Goal: Task Accomplishment & Management: Complete application form

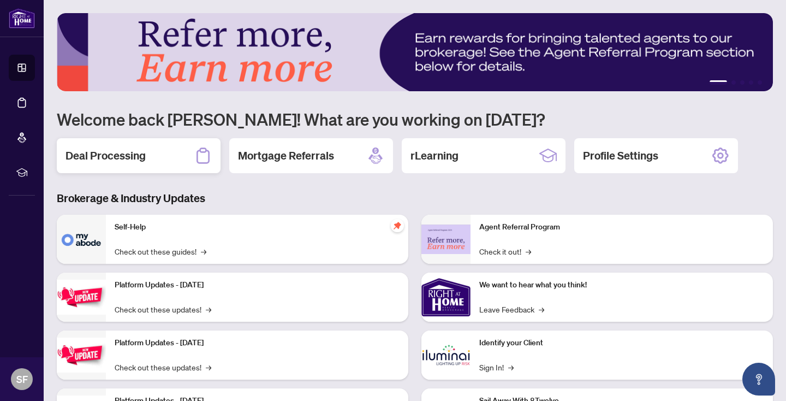
click at [114, 154] on h2 "Deal Processing" at bounding box center [106, 155] width 80 height 15
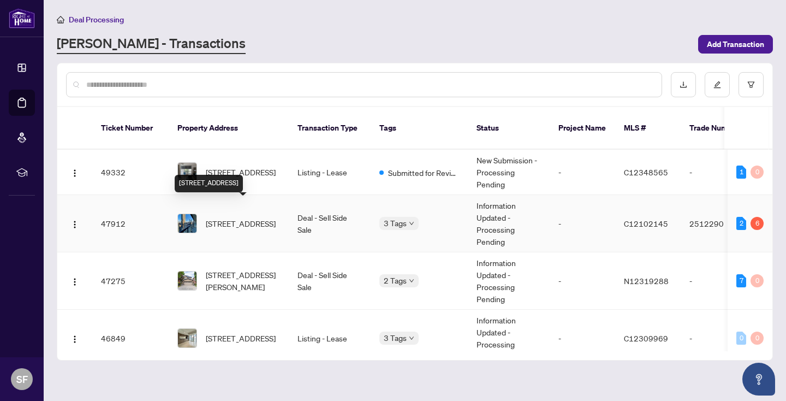
click at [251, 217] on span "[STREET_ADDRESS]" at bounding box center [241, 223] width 70 height 12
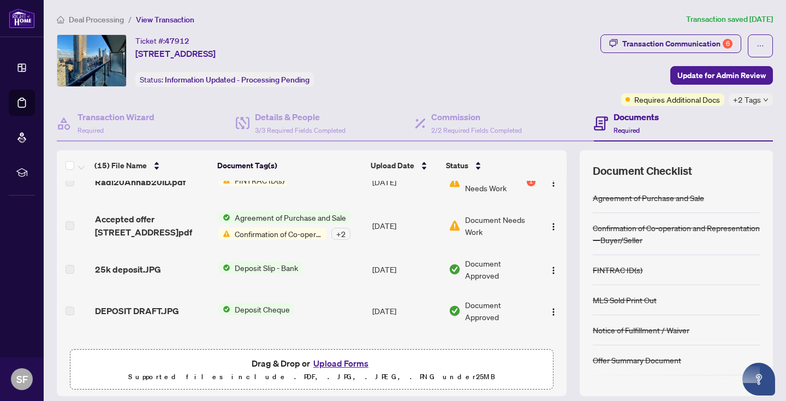
scroll to position [457, 0]
click at [710, 41] on div "Transaction Communication 6" at bounding box center [677, 43] width 110 height 17
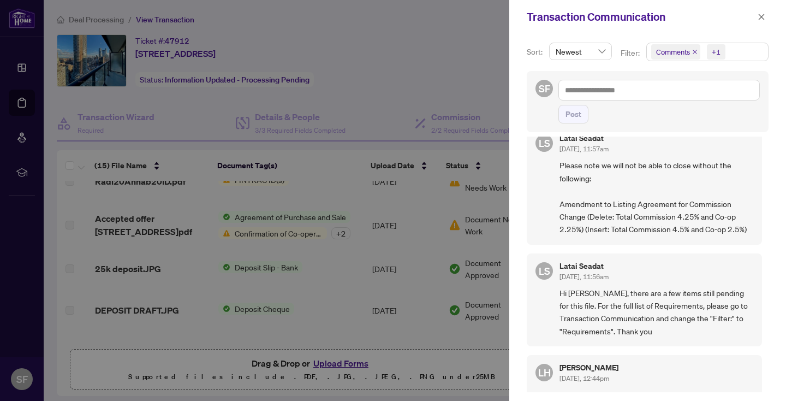
scroll to position [0, 0]
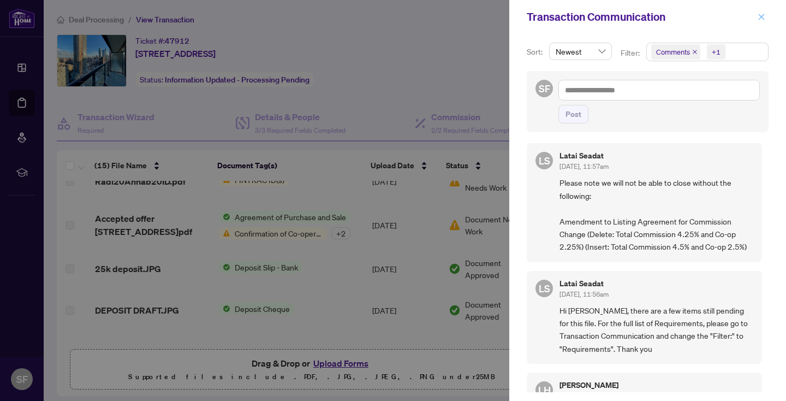
click at [760, 16] on icon "close" at bounding box center [762, 17] width 8 height 8
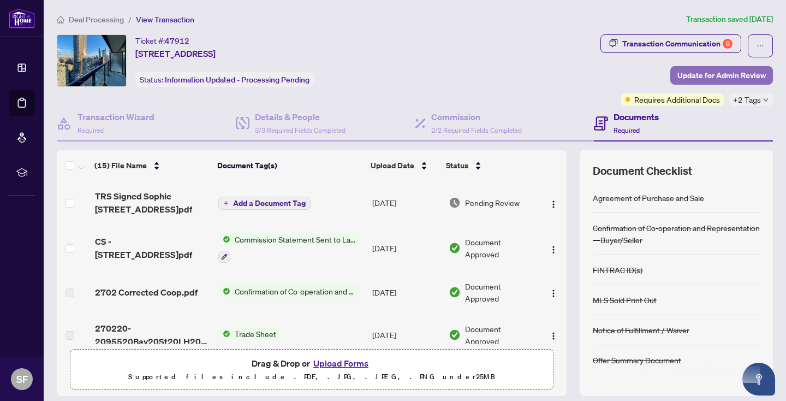
click at [731, 73] on span "Update for Admin Review" at bounding box center [721, 75] width 88 height 17
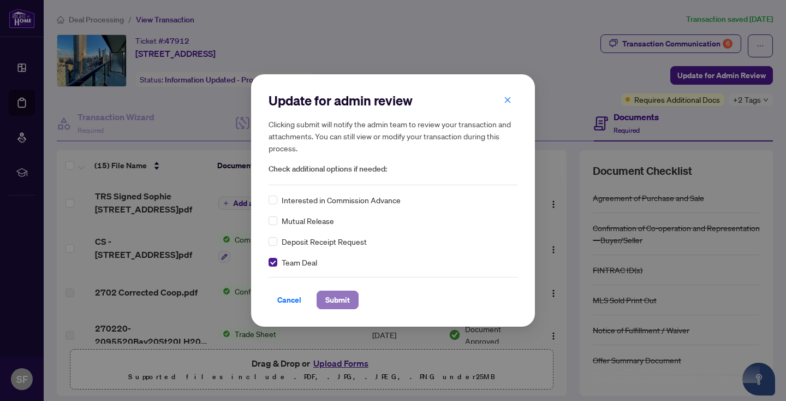
click at [343, 296] on span "Submit" at bounding box center [337, 299] width 25 height 17
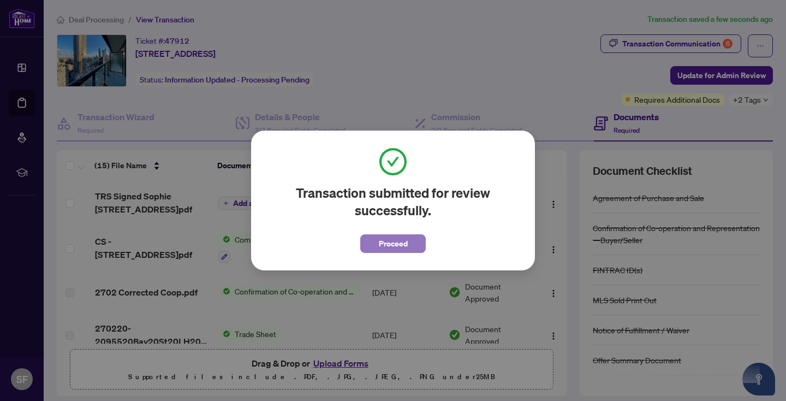
click at [394, 242] on span "Proceed" at bounding box center [393, 243] width 29 height 17
